Goal: Task Accomplishment & Management: Complete application form

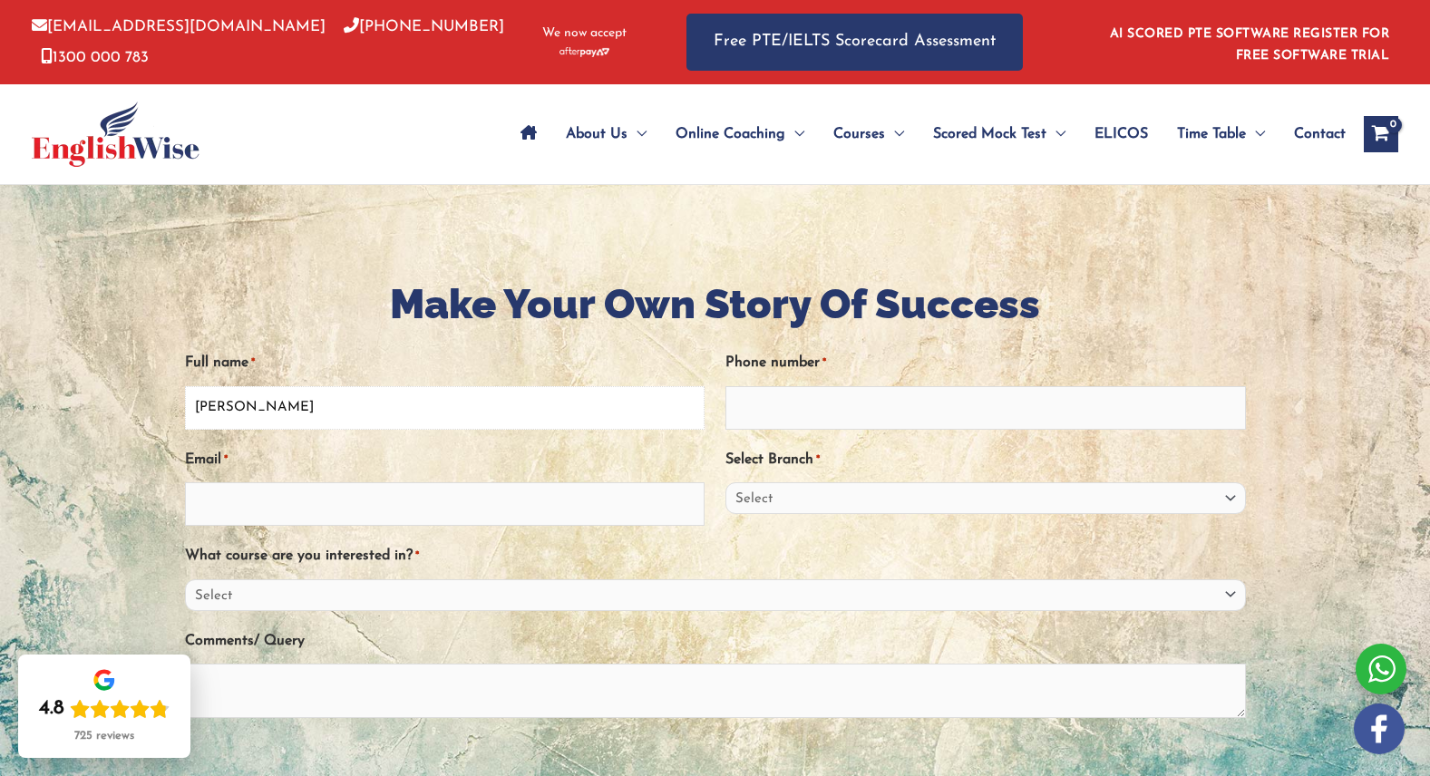
click at [270, 404] on input "Joanna" at bounding box center [444, 408] width 519 height 44
type input "Joanna O'Brien"
click at [833, 413] on input "Phone number *" at bounding box center [984, 408] width 519 height 44
type input "82626226"
type input "office@swartandsons.com.au"
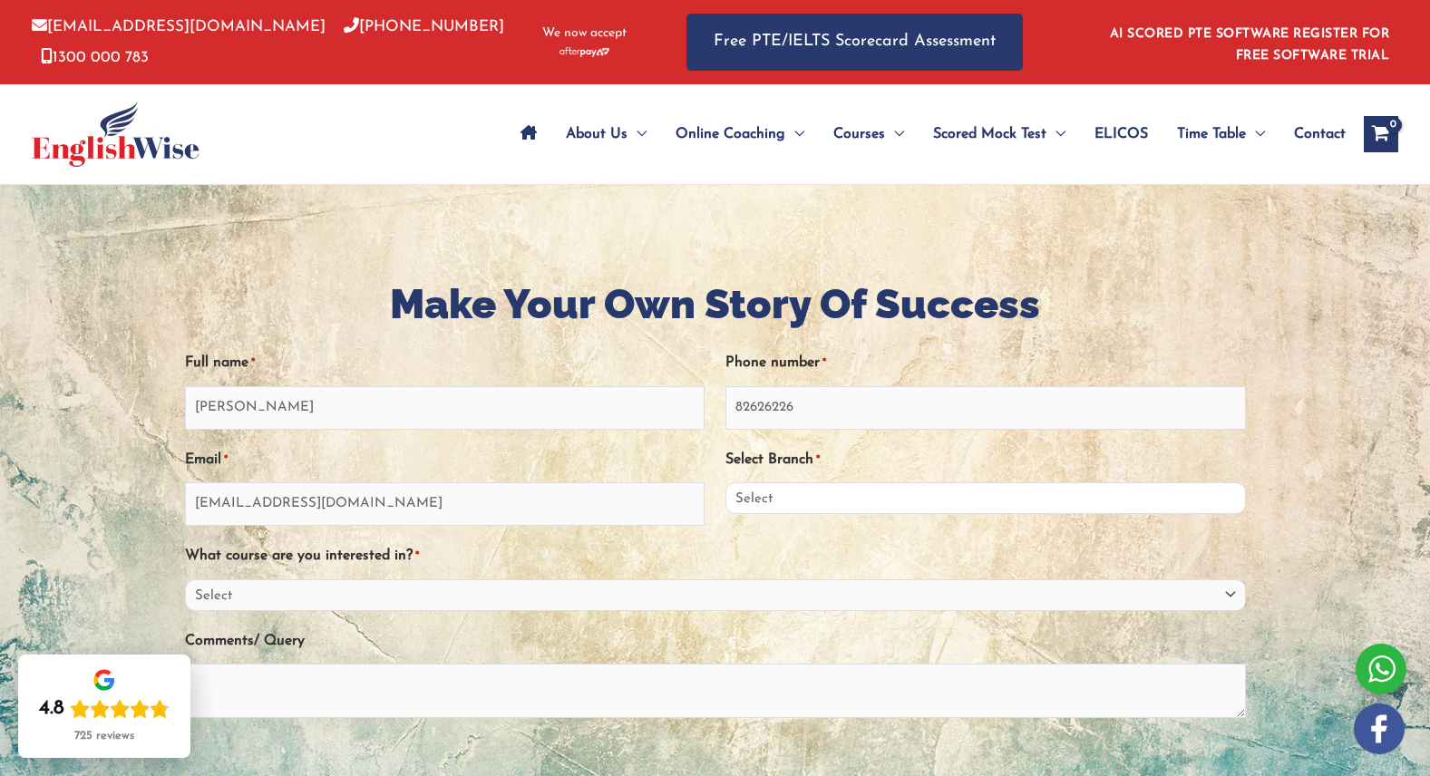
select select "South Australia"
select select "General English"
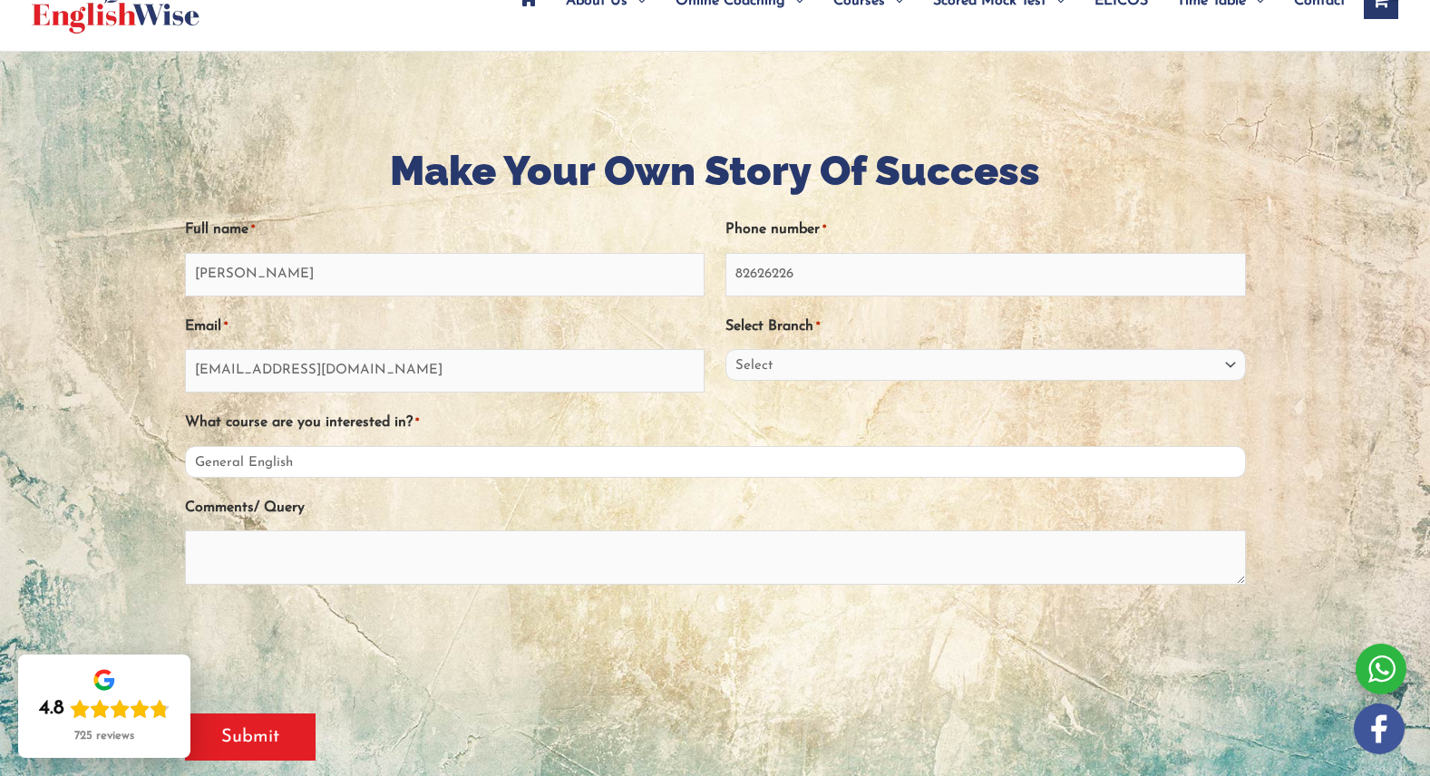
scroll to position [182, 0]
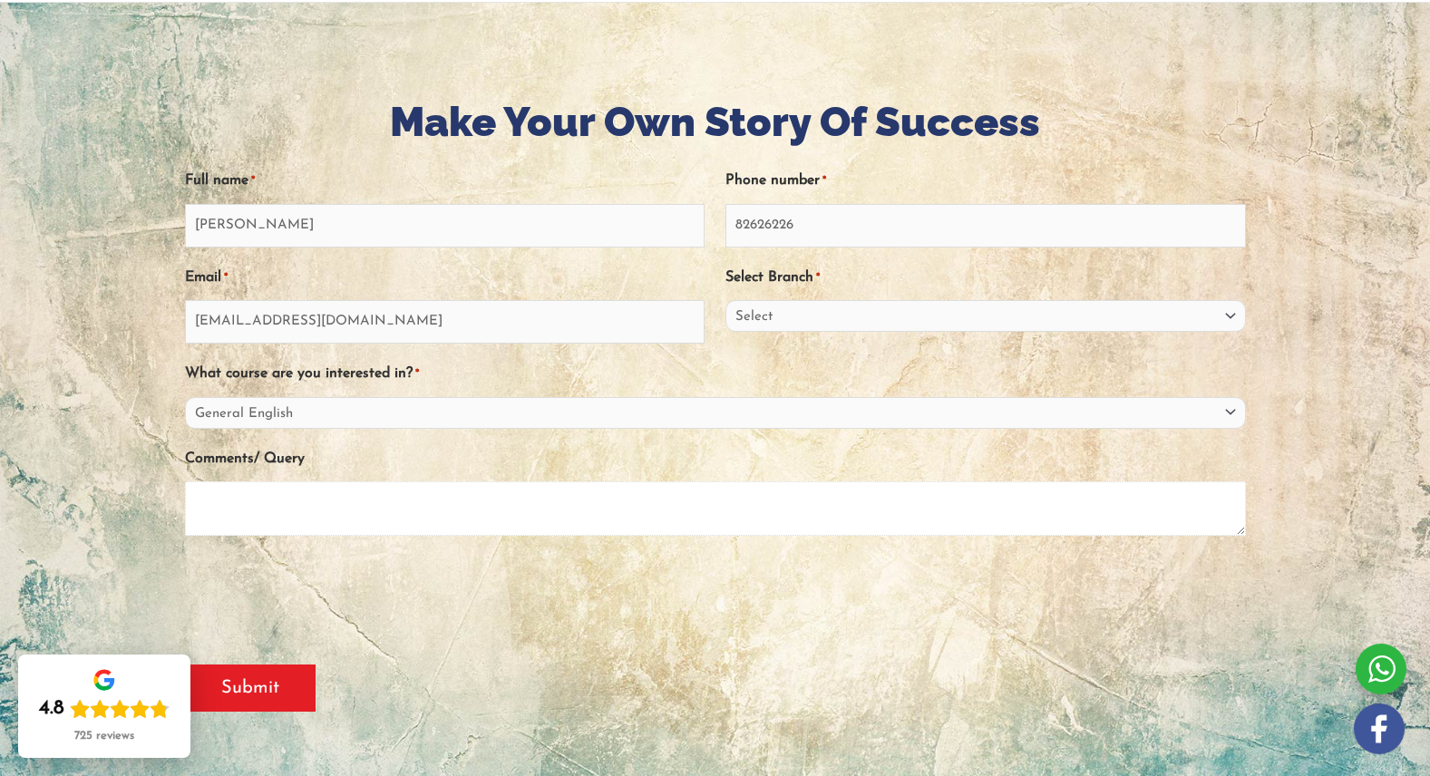
click at [318, 499] on textarea "Comments/ Query" at bounding box center [715, 508] width 1061 height 54
click at [275, 498] on textarea "Hi, I have 12 staff that i would like to book in for English classes." at bounding box center [715, 508] width 1061 height 54
click at [742, 500] on textarea "Hi, I have 12 staff from the Philippines that i would like to book in for Engli…" at bounding box center [715, 508] width 1061 height 54
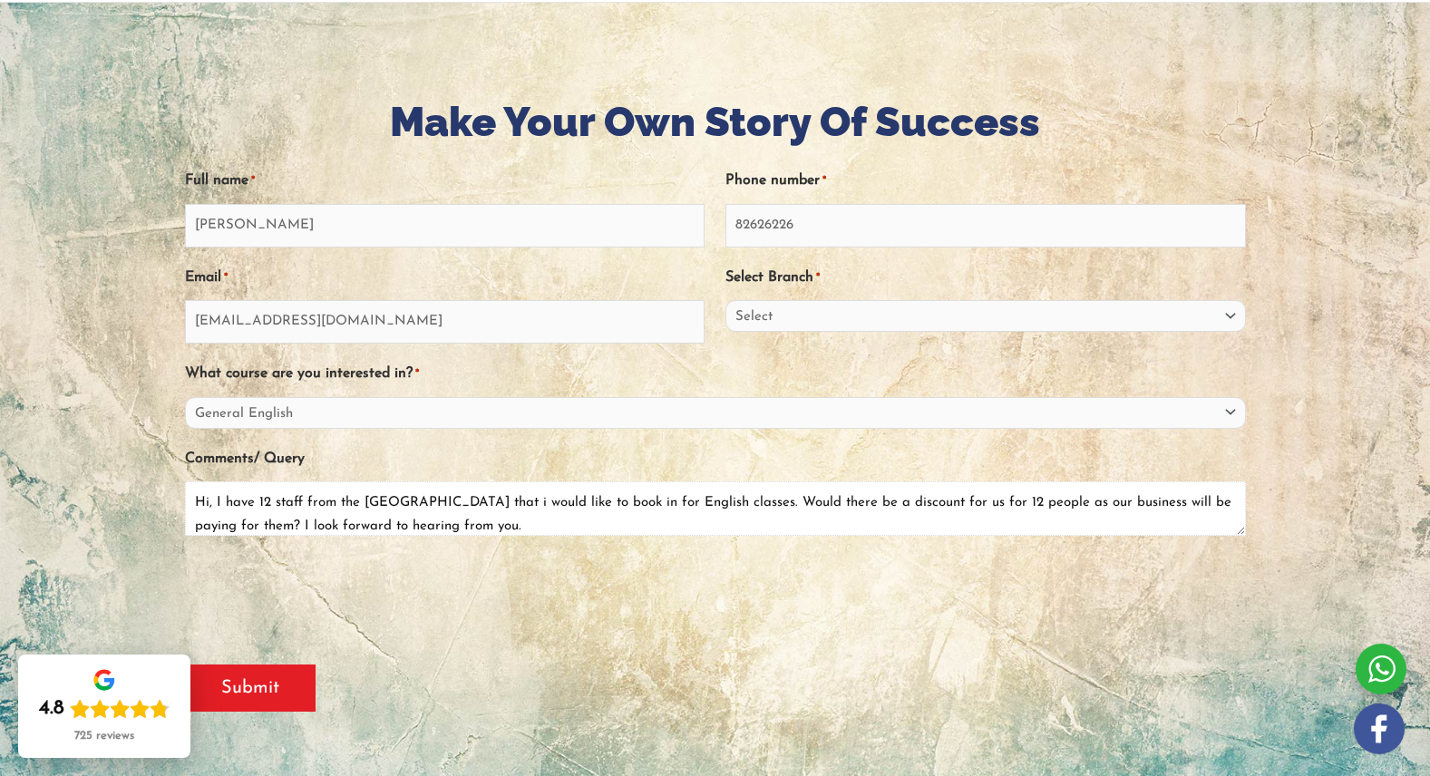
type textarea "Hi, I have 12 staff from the Philippines that i would like to book in for Engli…"
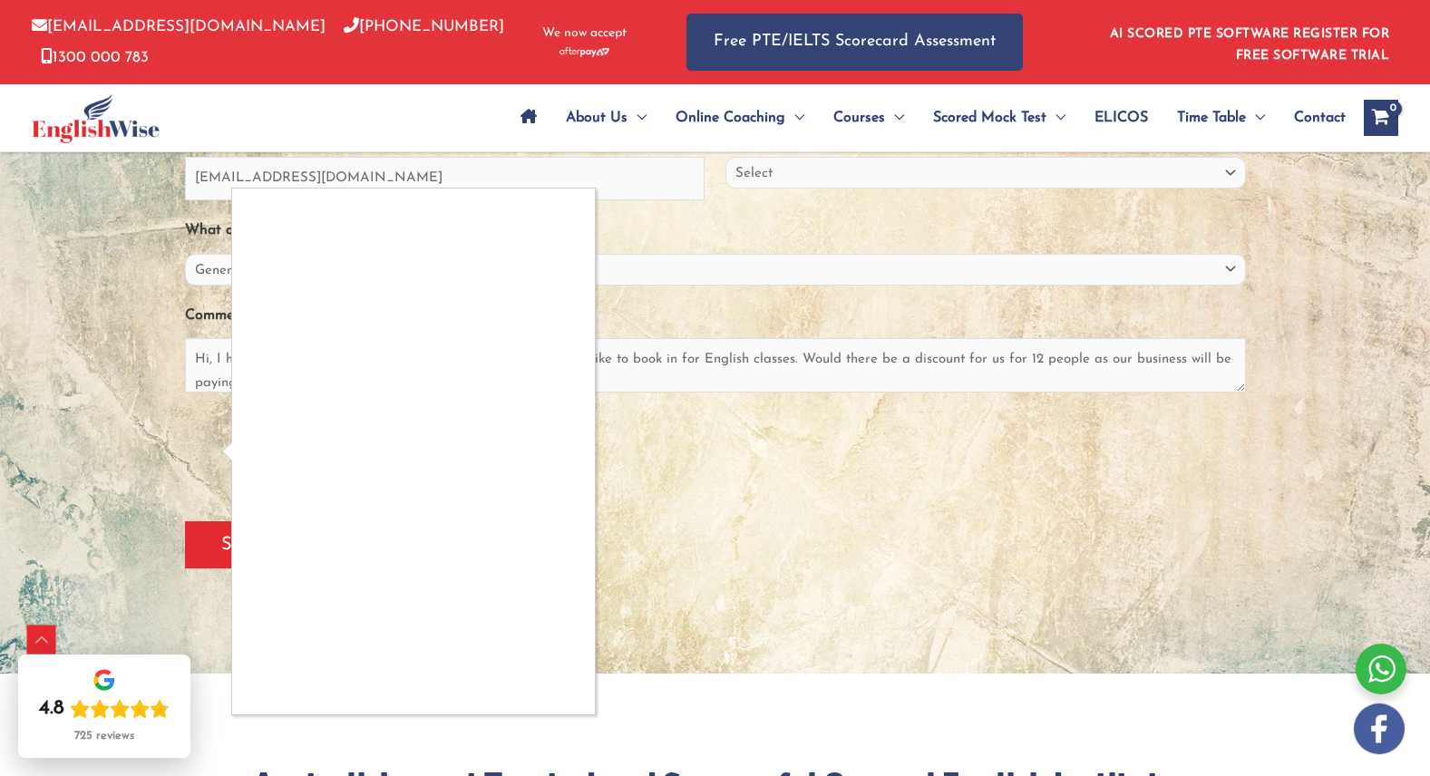
scroll to position [342, 0]
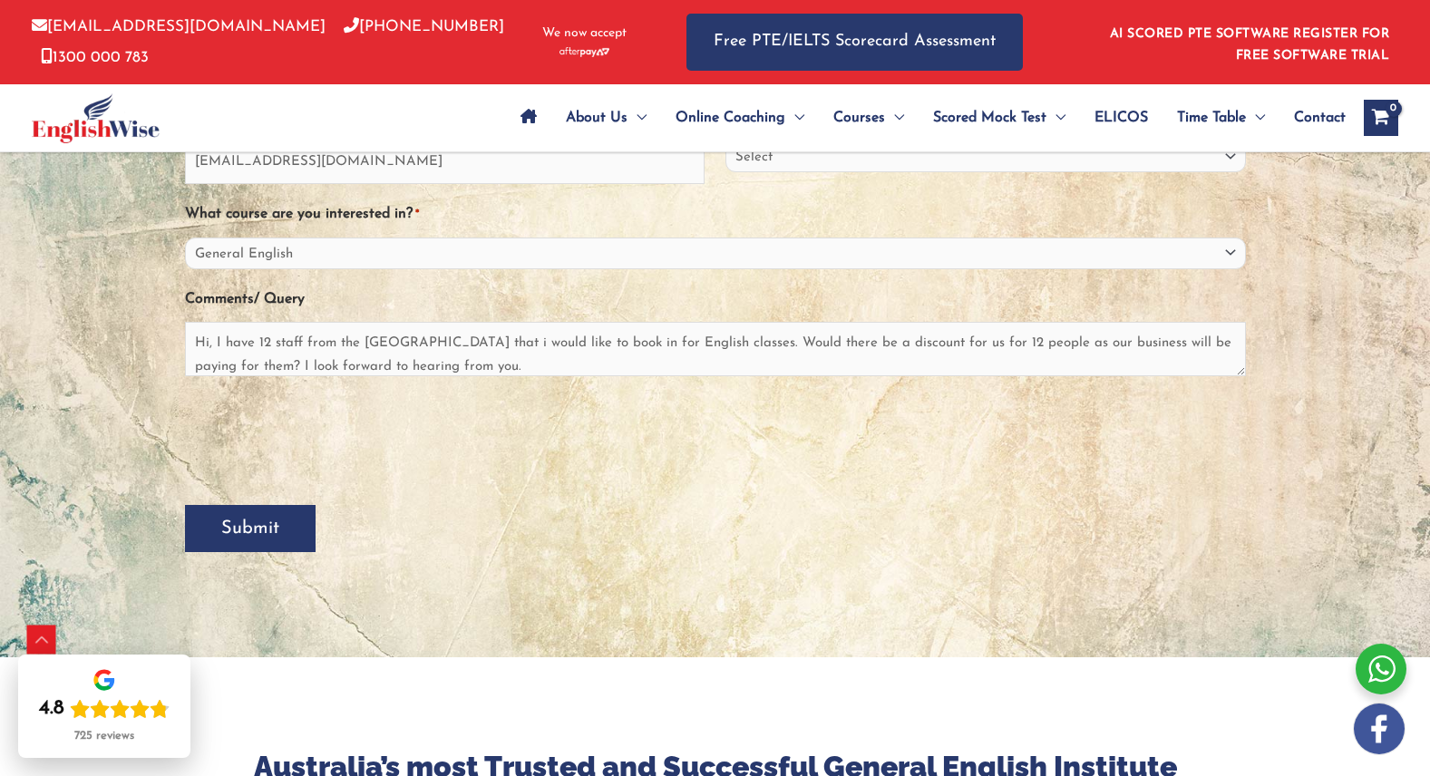
click at [262, 523] on input "Submit" at bounding box center [250, 528] width 131 height 47
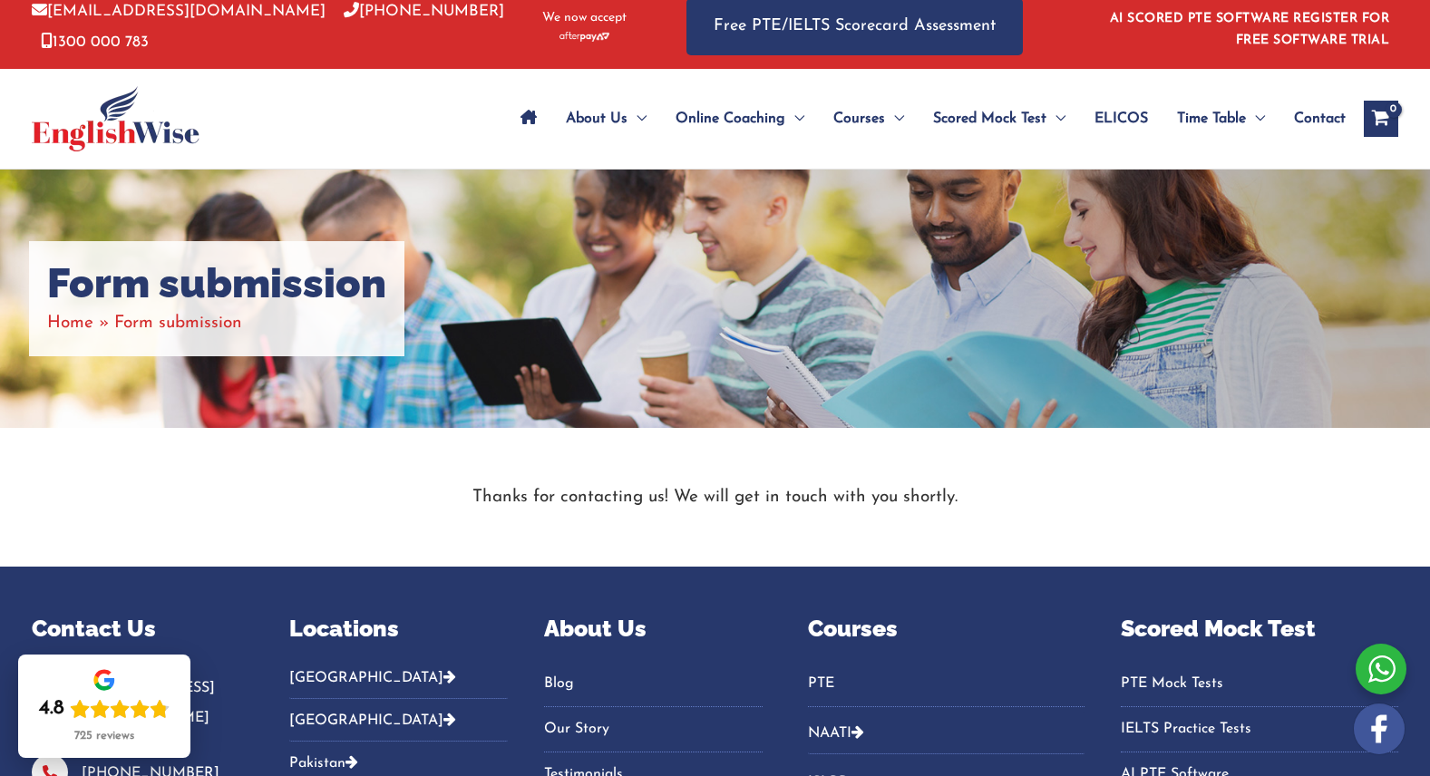
scroll to position [15, 0]
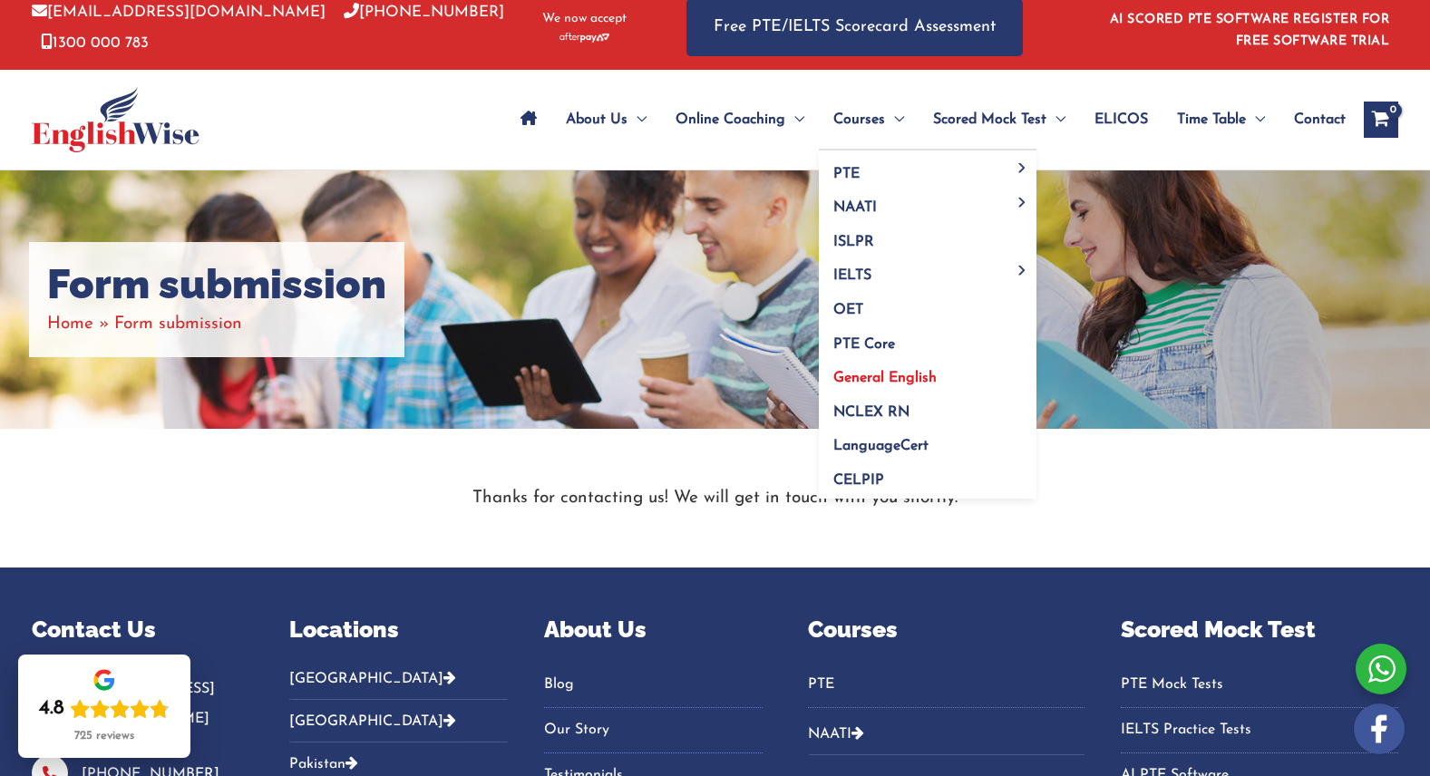
click at [894, 374] on span "General English" at bounding box center [884, 378] width 103 height 15
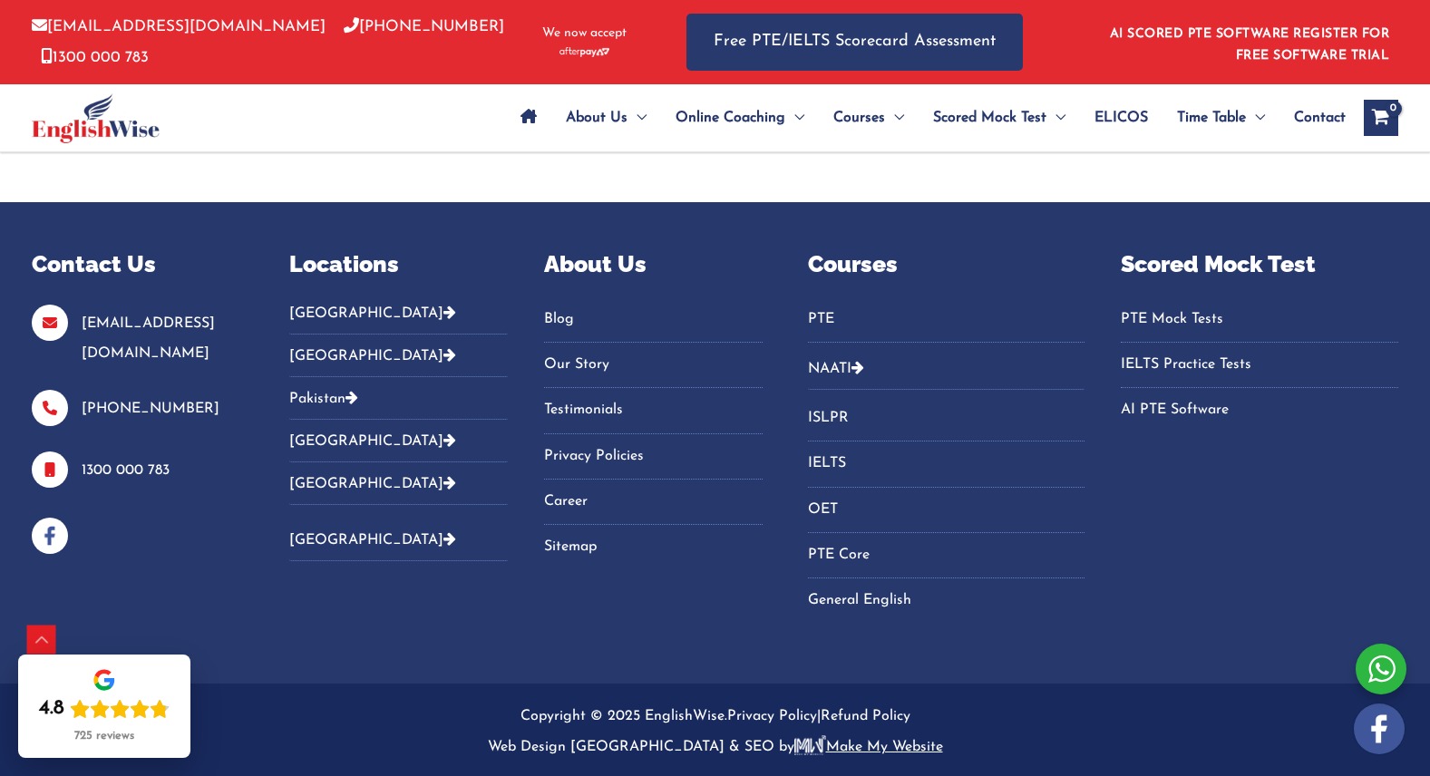
scroll to position [385, 0]
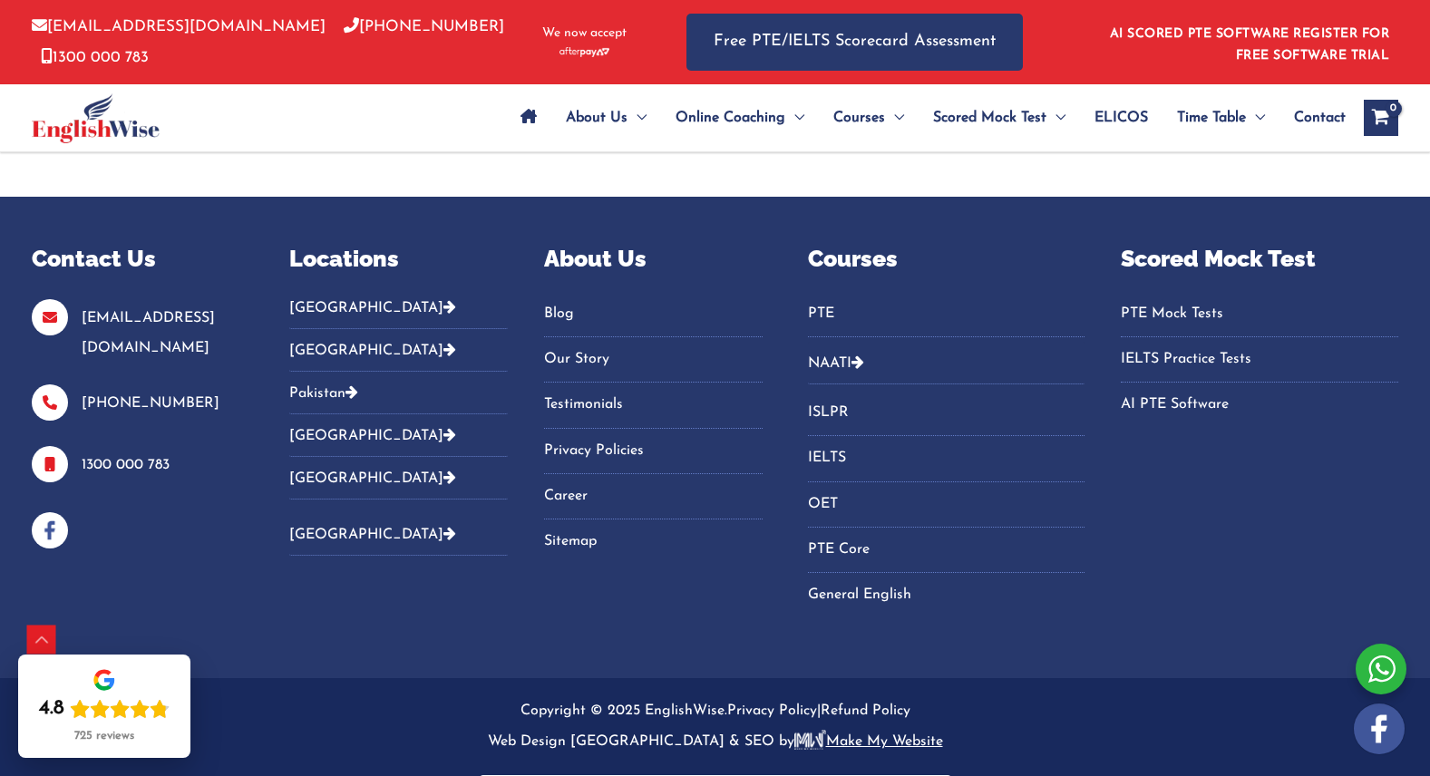
click at [443, 305] on icon "Footer Widget 2" at bounding box center [449, 306] width 13 height 15
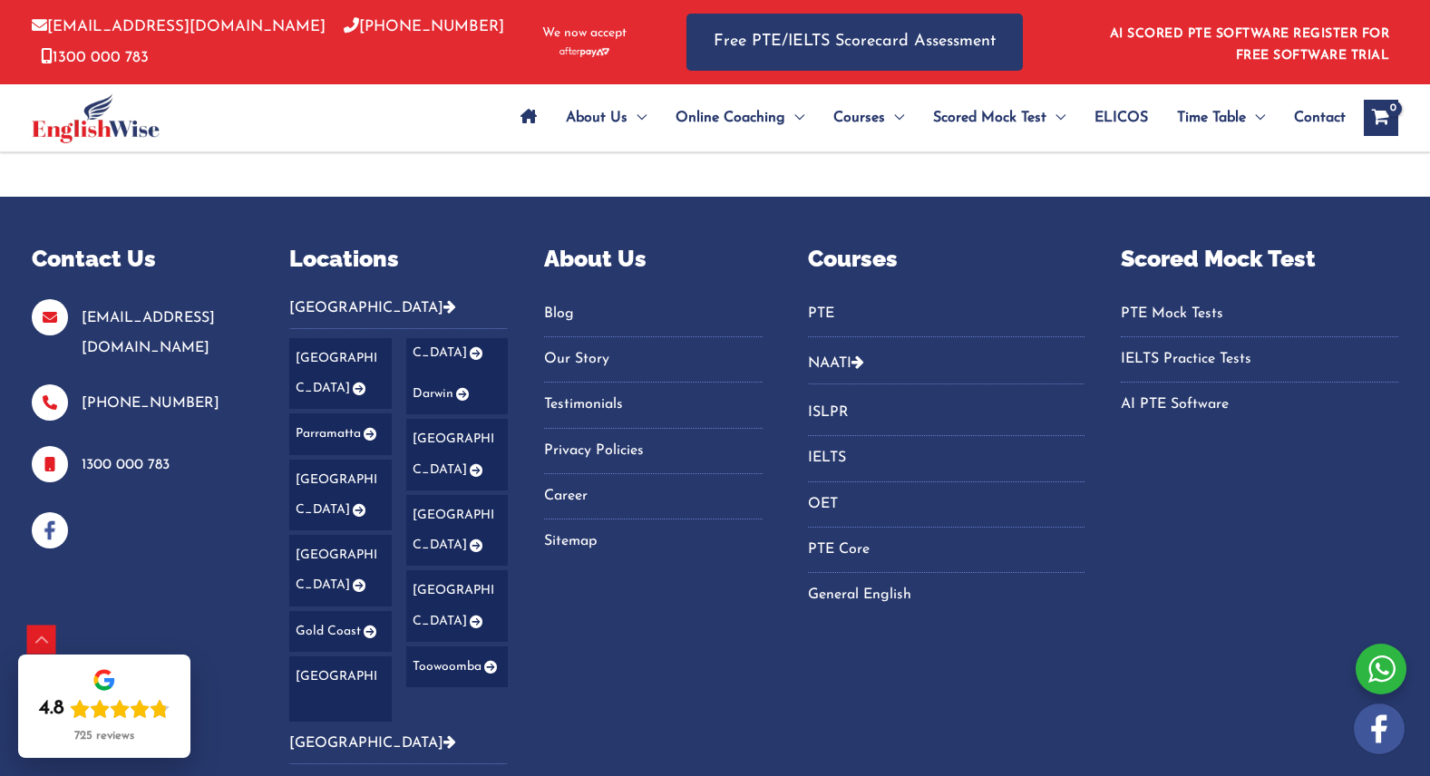
click at [470, 464] on icon "Footer Widget 2" at bounding box center [474, 470] width 15 height 13
